Goal: Information Seeking & Learning: Learn about a topic

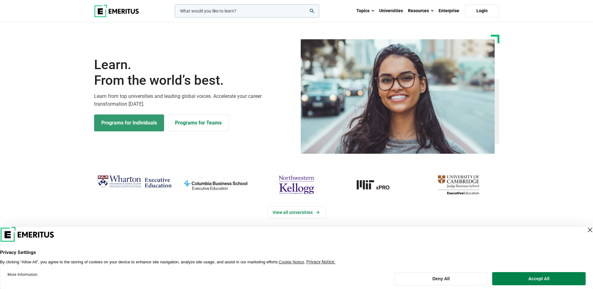
drag, startPoint x: 0, startPoint y: 0, endPoint x: 124, endPoint y: 125, distance: 175.6
click at [124, 125] on link "Programs for Individuals" at bounding box center [129, 122] width 70 height 17
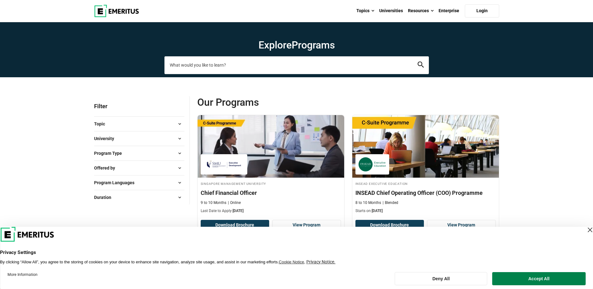
click at [288, 66] on input "search-page" at bounding box center [296, 65] width 265 height 18
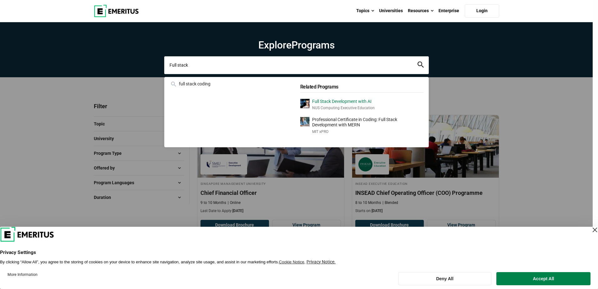
type input "Full stack"
click at [329, 106] on p "NUS Computing Executive Education" at bounding box center [343, 107] width 63 height 5
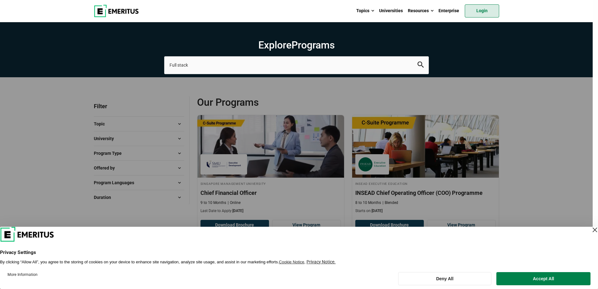
click at [489, 7] on link "Login" at bounding box center [482, 10] width 34 height 13
